Goal: Book appointment/travel/reservation

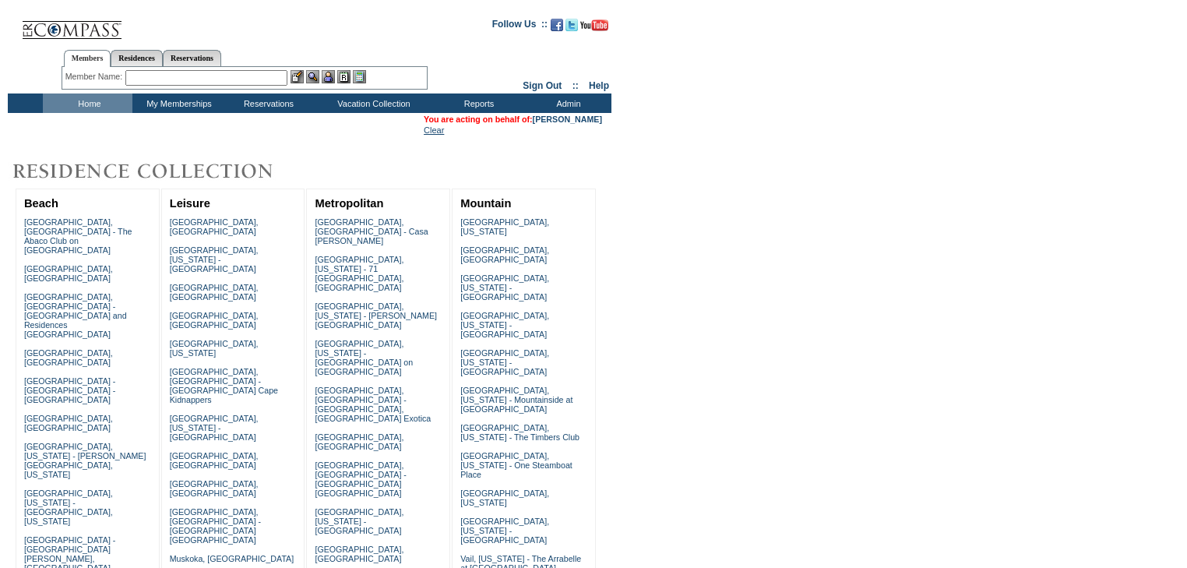
click at [424, 131] on link "Clear" at bounding box center [434, 129] width 20 height 9
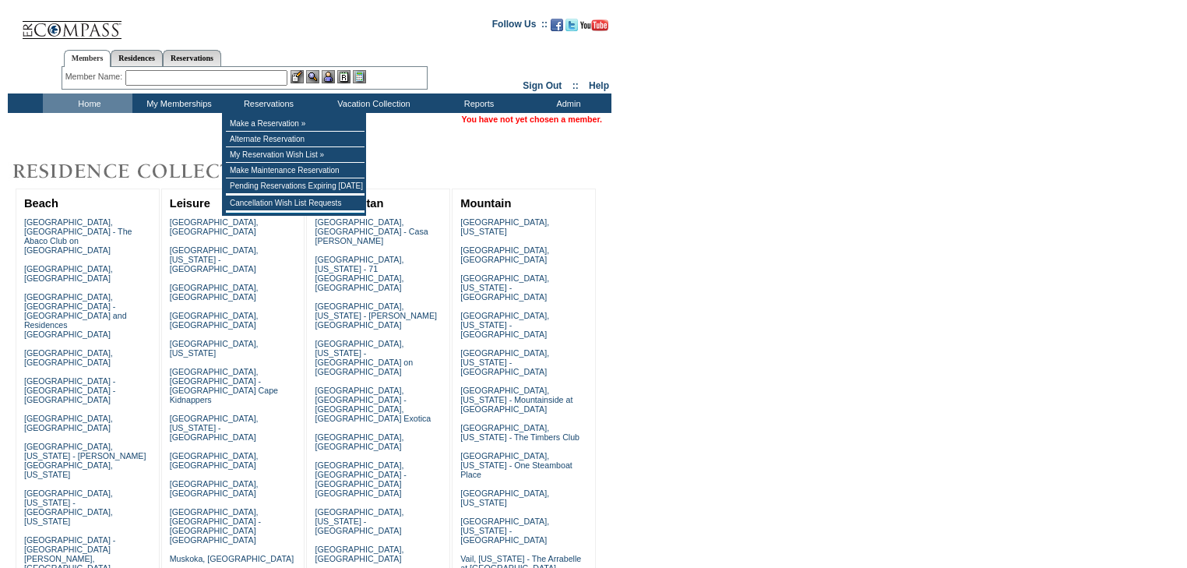
click at [269, 76] on input "text" at bounding box center [206, 78] width 162 height 16
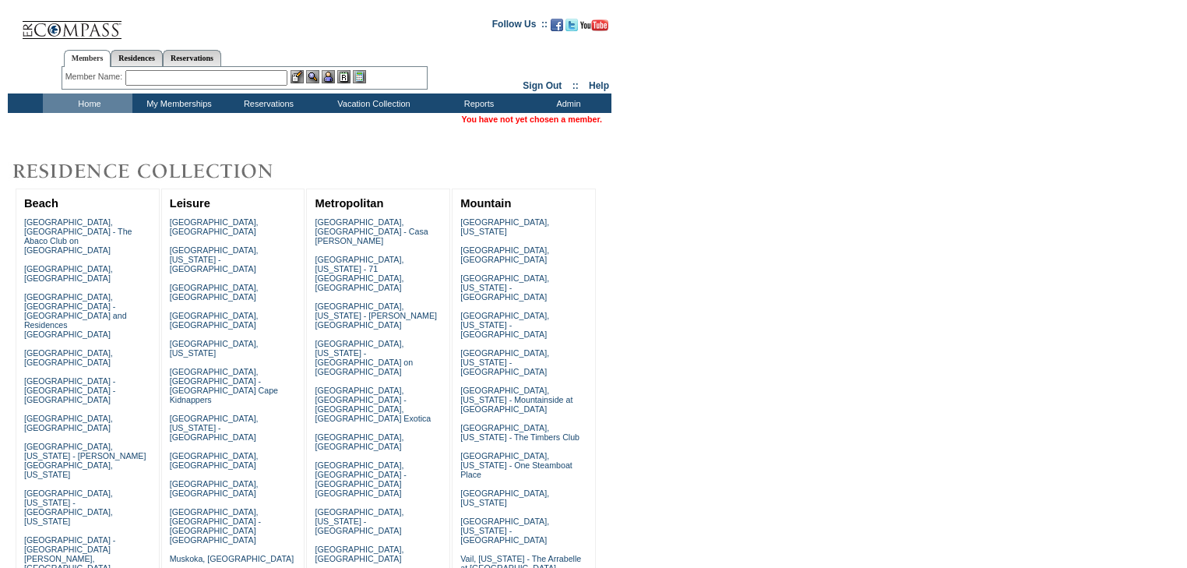
click at [224, 73] on input "text" at bounding box center [206, 78] width 162 height 16
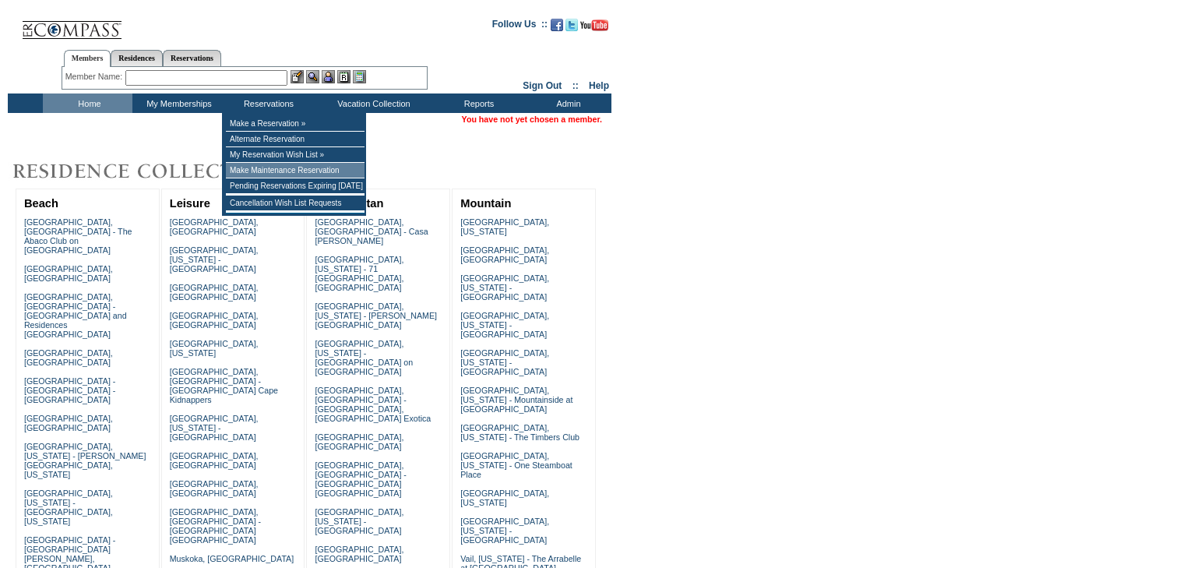
scroll to position [428, 0]
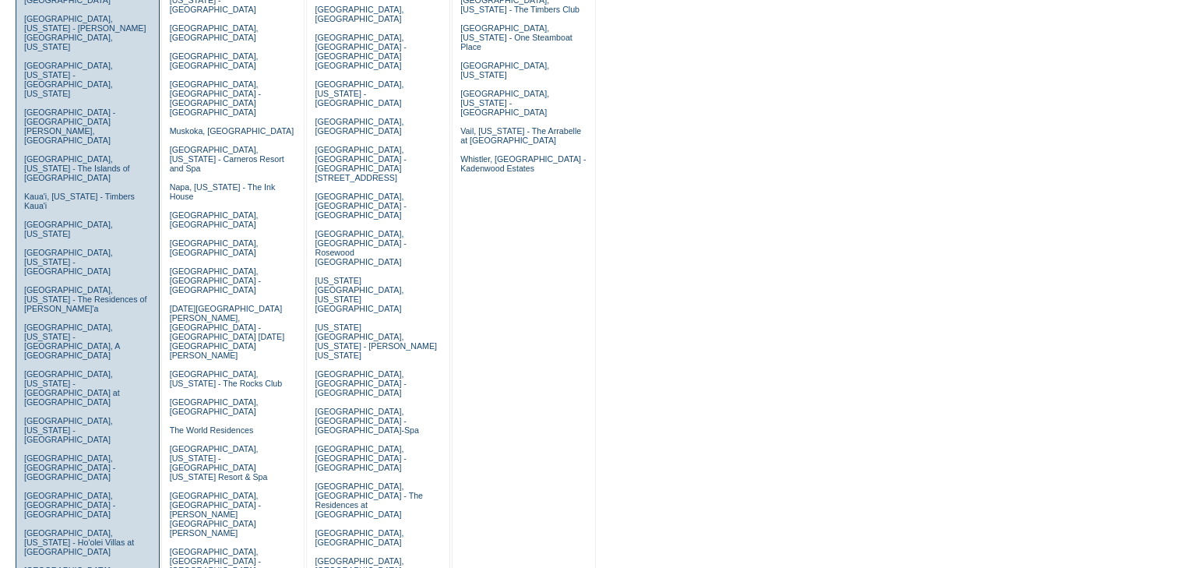
click at [68, 278] on td "Abaco, Bahamas - The Abaco Club on Winding Bay Algarve, Portugal Anguilla, Brit…" at bounding box center [87, 542] width 135 height 1513
click at [49, 453] on link "Los Cabos, Mexico - Esperanza" at bounding box center [69, 467] width 91 height 28
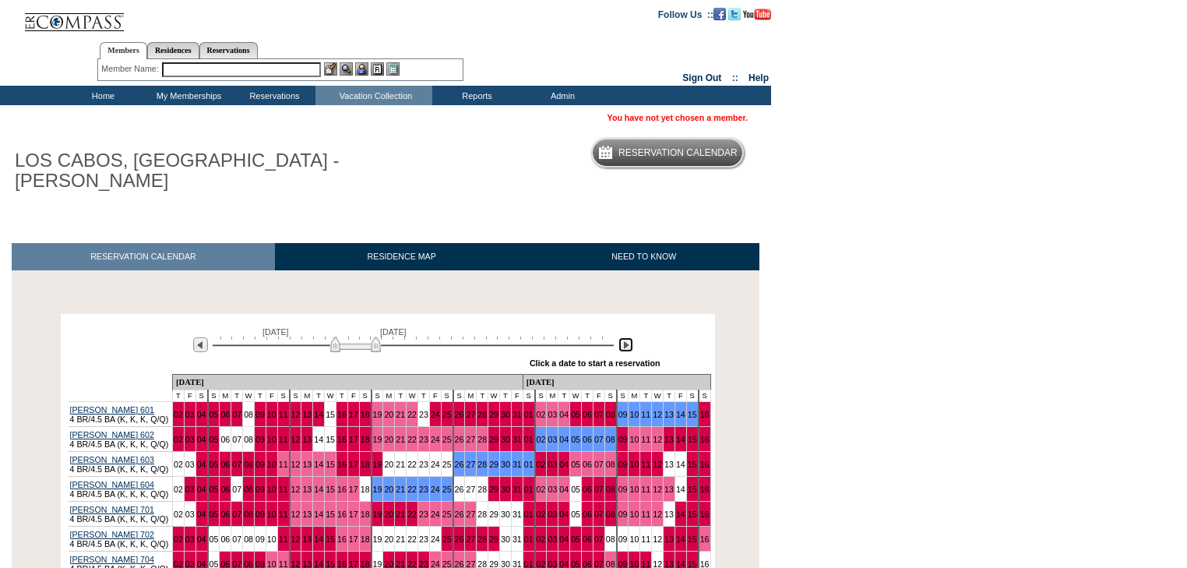
click at [627, 337] on img at bounding box center [626, 344] width 15 height 15
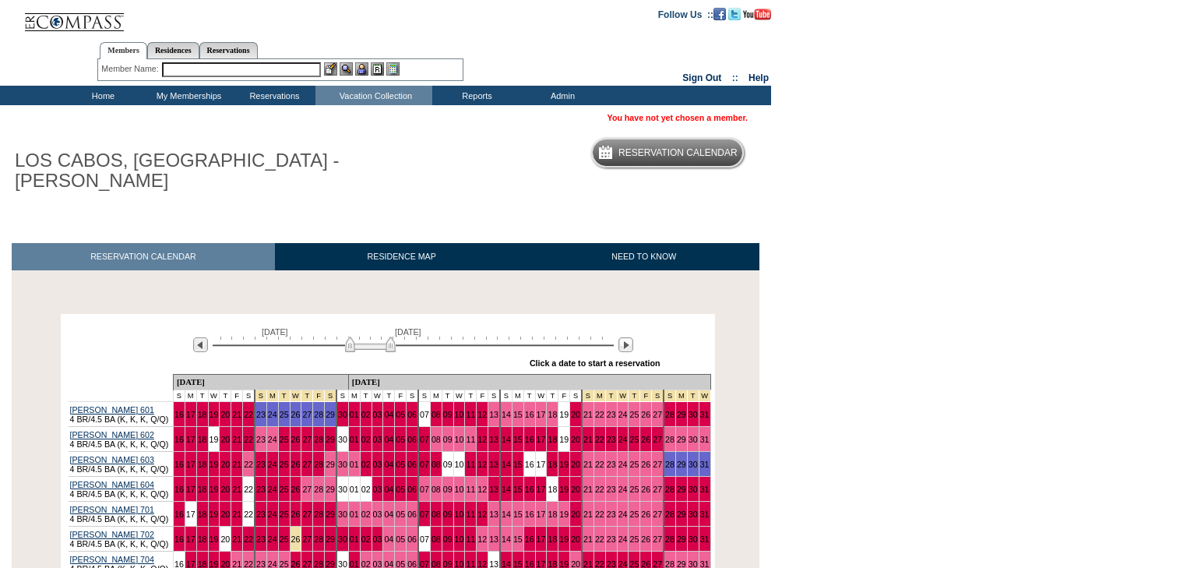
click at [233, 62] on input "text" at bounding box center [241, 69] width 159 height 15
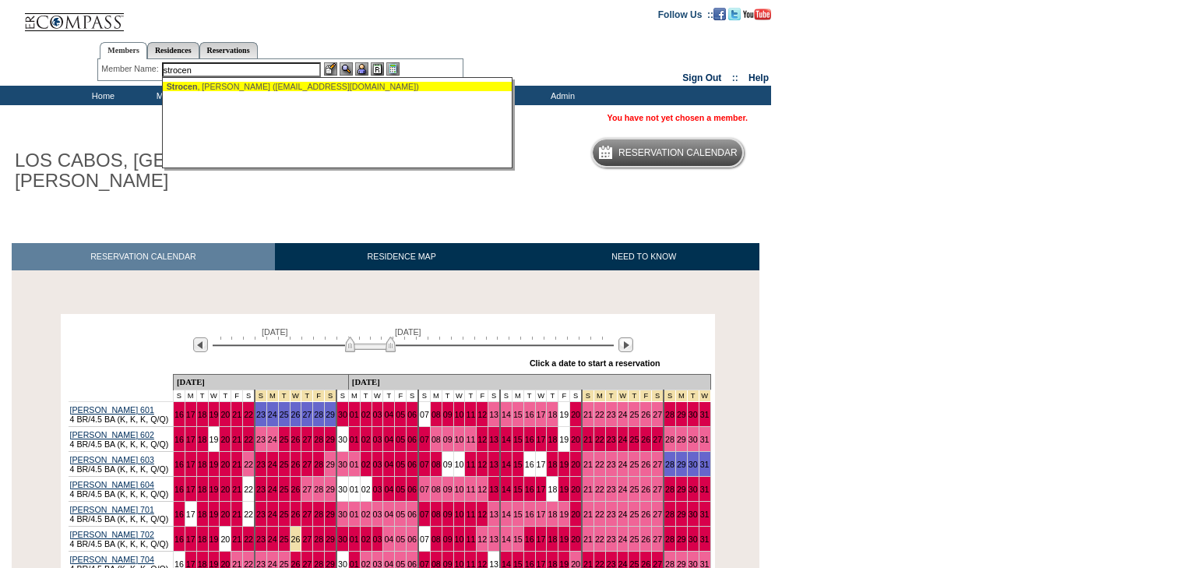
click at [244, 86] on div "[PERSON_NAME] ([EMAIL_ADDRESS][DOMAIN_NAME])" at bounding box center [338, 86] width 343 height 9
type input "[PERSON_NAME] ([EMAIL_ADDRESS][DOMAIN_NAME])"
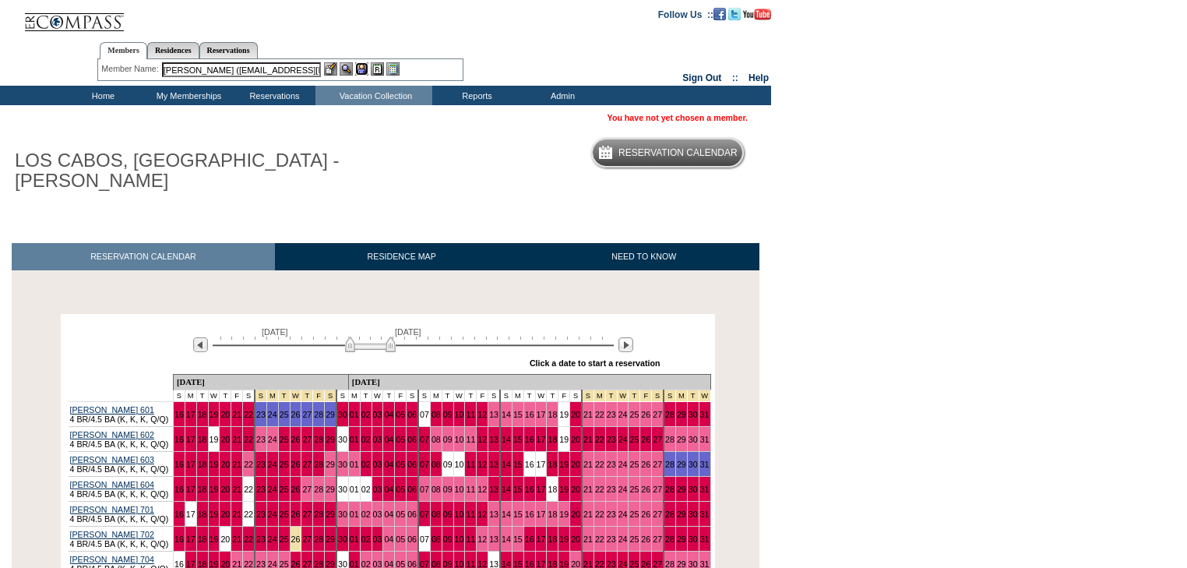
click at [366, 71] on img at bounding box center [361, 68] width 13 height 13
click at [346, 71] on img at bounding box center [346, 68] width 13 height 13
